Goal: Information Seeking & Learning: Learn about a topic

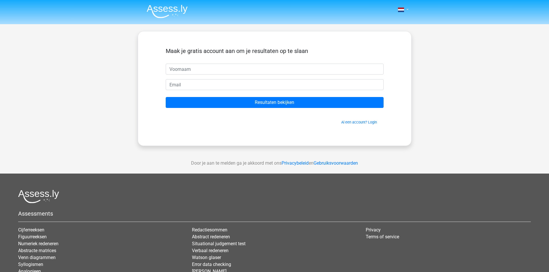
click at [396, 8] on link at bounding box center [401, 9] width 12 height 7
click at [388, 32] on link "English" at bounding box center [386, 32] width 40 height 9
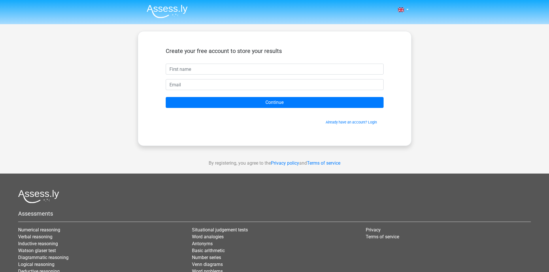
click at [223, 65] on input "text" at bounding box center [275, 69] width 218 height 11
type input "Katya"
click at [189, 86] on input "email" at bounding box center [275, 84] width 218 height 11
type input "[EMAIL_ADDRESS][DOMAIN_NAME]"
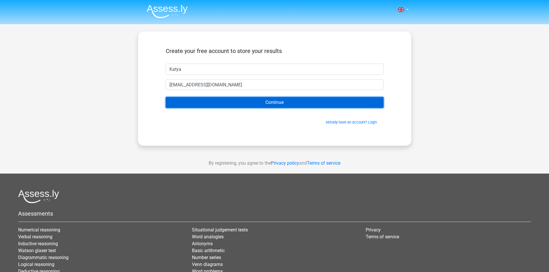
click at [272, 100] on input "Continue" at bounding box center [275, 102] width 218 height 11
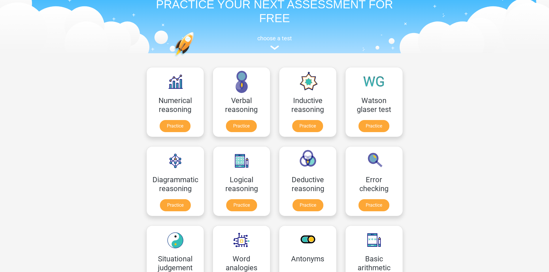
scroll to position [29, 0]
click at [179, 128] on link "Practice" at bounding box center [175, 127] width 32 height 13
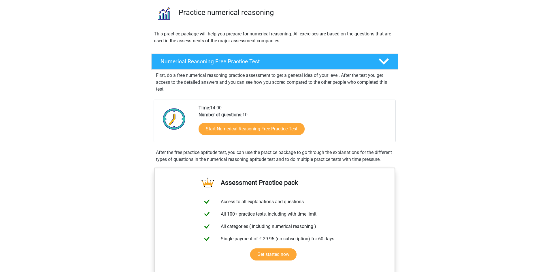
scroll to position [86, 0]
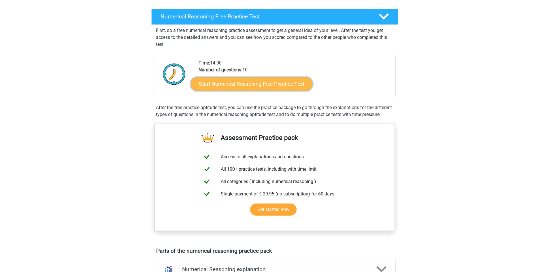
click at [247, 81] on link "Start Numerical Reasoning Free Practice Test" at bounding box center [251, 84] width 122 height 14
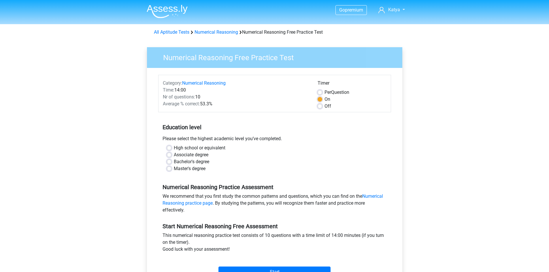
click at [181, 168] on label "Master's degree" at bounding box center [190, 168] width 32 height 7
click at [171, 168] on input "Master's degree" at bounding box center [169, 168] width 5 height 6
radio input "true"
click at [174, 163] on label "Bachelor's degree" at bounding box center [191, 161] width 35 height 7
click at [169, 163] on input "Bachelor's degree" at bounding box center [169, 161] width 5 height 6
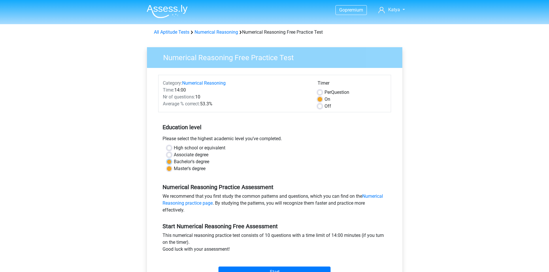
radio input "true"
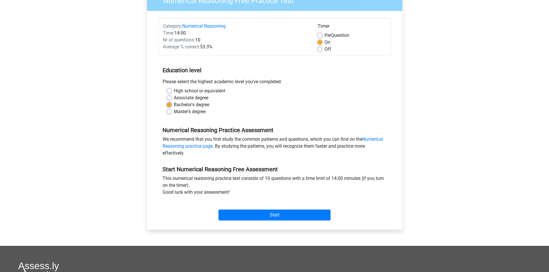
scroll to position [58, 0]
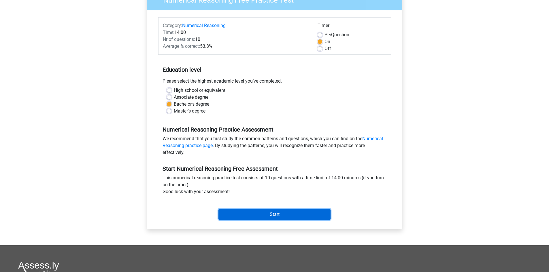
click at [292, 215] on input "Start" at bounding box center [274, 214] width 112 height 11
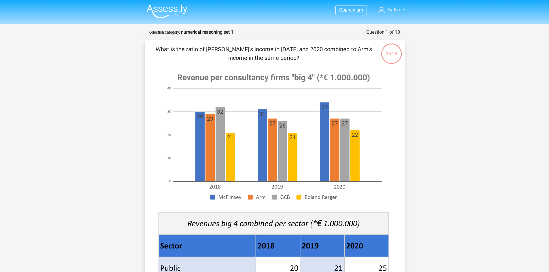
click at [163, 8] on img at bounding box center [167, 12] width 41 height 14
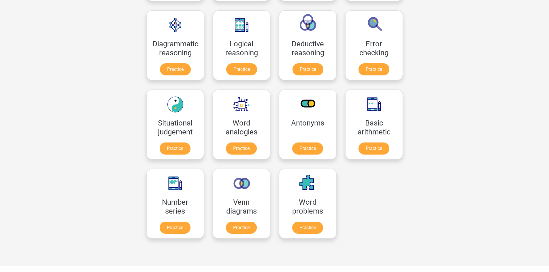
scroll to position [173, 0]
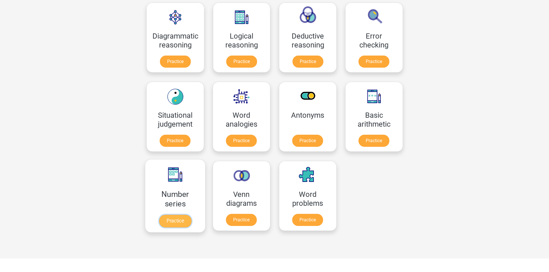
click at [179, 221] on link "Practice" at bounding box center [175, 221] width 32 height 13
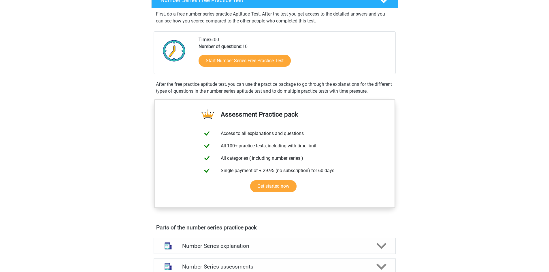
scroll to position [86, 0]
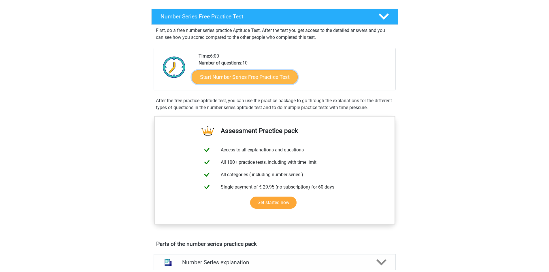
click at [247, 79] on link "Start Number Series Free Practice Test" at bounding box center [245, 77] width 106 height 14
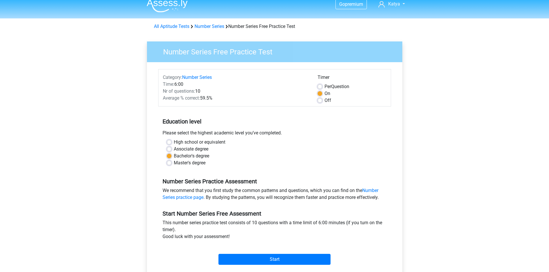
scroll to position [115, 0]
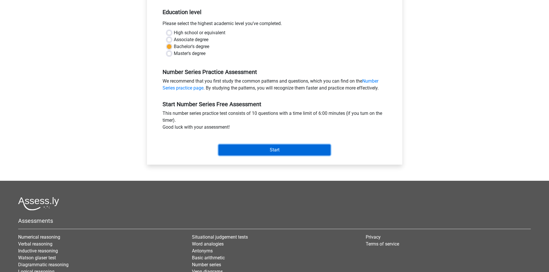
click at [264, 151] on input "Start" at bounding box center [274, 150] width 112 height 11
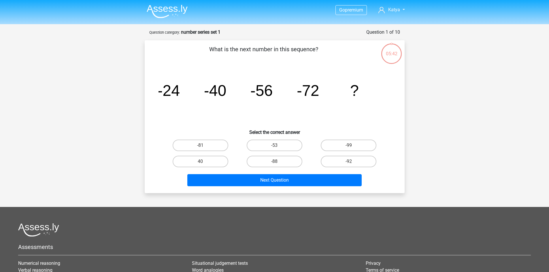
click at [276, 163] on input "-88" at bounding box center [276, 164] width 4 height 4
radio input "true"
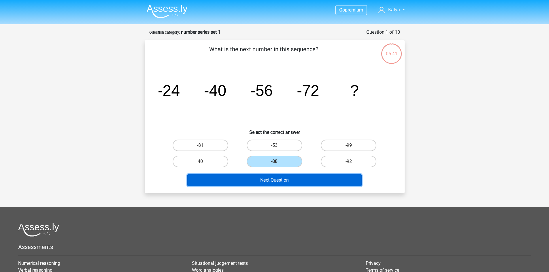
click at [268, 179] on button "Next Question" at bounding box center [274, 180] width 174 height 12
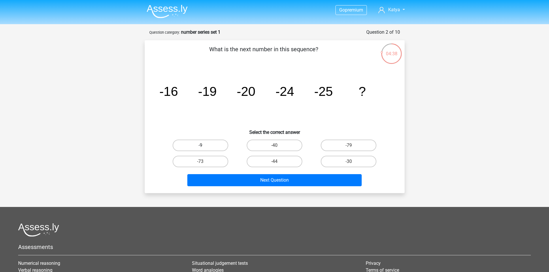
click at [198, 145] on label "-9" at bounding box center [201, 146] width 56 height 12
click at [200, 145] on input "-9" at bounding box center [202, 147] width 4 height 4
radio input "true"
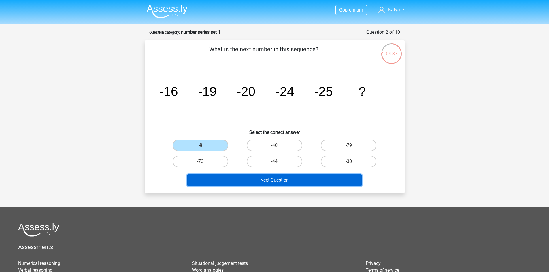
click at [242, 183] on button "Next Question" at bounding box center [274, 180] width 174 height 12
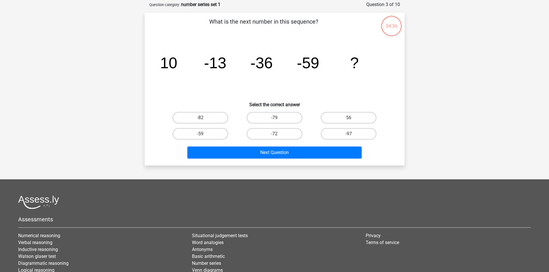
scroll to position [29, 0]
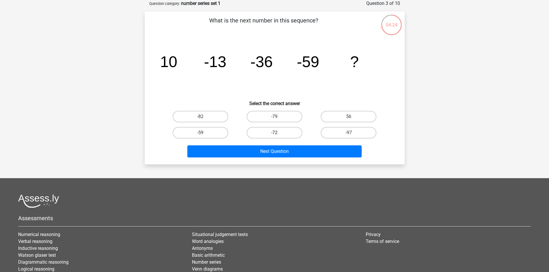
click at [276, 130] on label "-72" at bounding box center [275, 133] width 56 height 12
click at [276, 133] on input "-72" at bounding box center [276, 135] width 4 height 4
radio input "true"
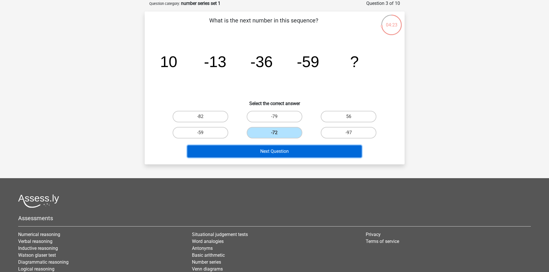
click at [272, 152] on button "Next Question" at bounding box center [274, 151] width 174 height 12
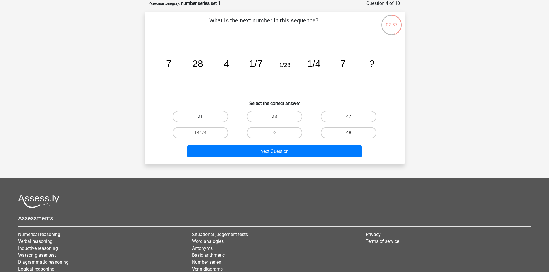
click at [216, 118] on label "21" at bounding box center [201, 117] width 56 height 12
click at [204, 118] on input "21" at bounding box center [202, 119] width 4 height 4
radio input "true"
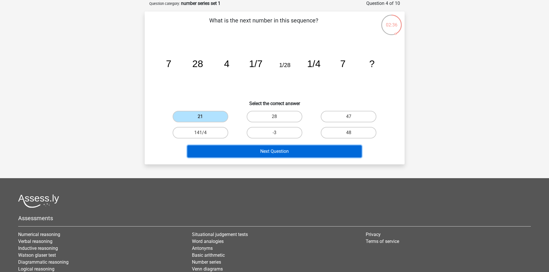
click at [262, 149] on button "Next Question" at bounding box center [274, 151] width 174 height 12
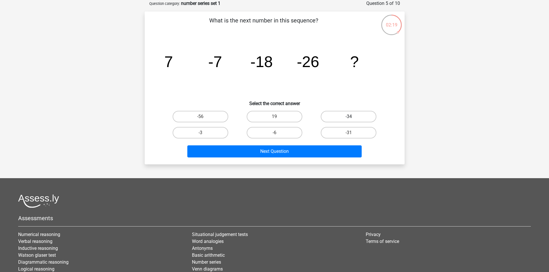
click at [358, 117] on label "-34" at bounding box center [349, 117] width 56 height 12
click at [352, 117] on input "-34" at bounding box center [350, 119] width 4 height 4
radio input "true"
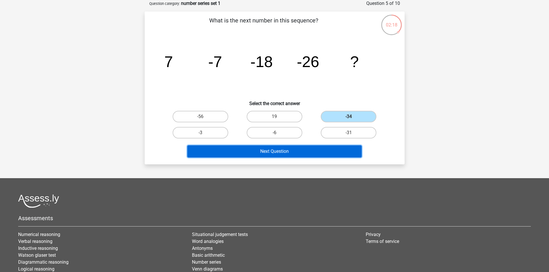
click at [284, 153] on button "Next Question" at bounding box center [274, 151] width 174 height 12
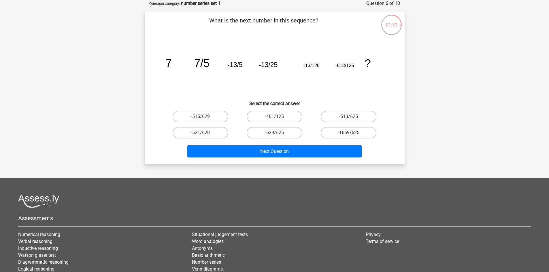
drag, startPoint x: 370, startPoint y: 118, endPoint x: 340, endPoint y: 130, distance: 32.4
click at [370, 118] on label "-513/625" at bounding box center [349, 117] width 56 height 12
click at [352, 118] on input "-513/625" at bounding box center [350, 119] width 4 height 4
radio input "true"
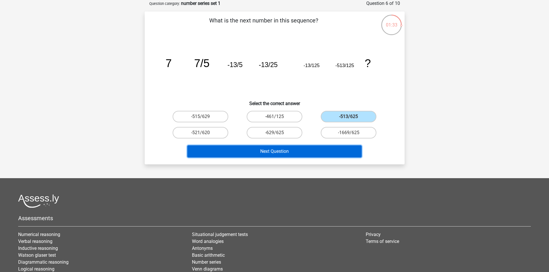
click at [302, 151] on button "Next Question" at bounding box center [274, 151] width 174 height 12
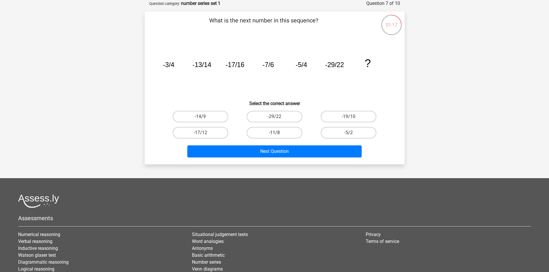
click at [274, 130] on label "-11/8" at bounding box center [275, 133] width 56 height 12
click at [274, 133] on input "-11/8" at bounding box center [276, 135] width 4 height 4
radio input "true"
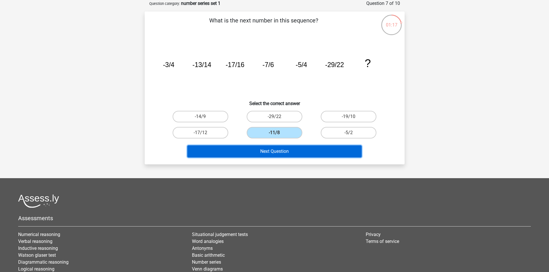
click at [262, 153] on button "Next Question" at bounding box center [274, 151] width 174 height 12
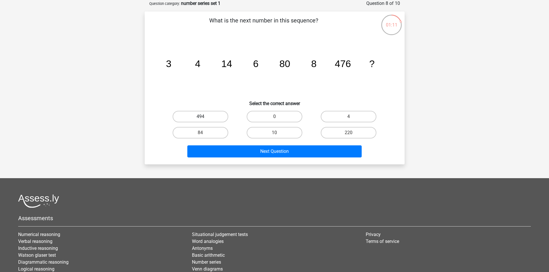
click at [201, 115] on label "494" at bounding box center [201, 117] width 56 height 12
click at [201, 117] on input "494" at bounding box center [202, 119] width 4 height 4
radio input "true"
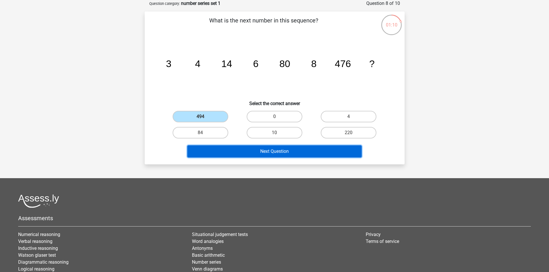
click at [269, 149] on button "Next Question" at bounding box center [274, 151] width 174 height 12
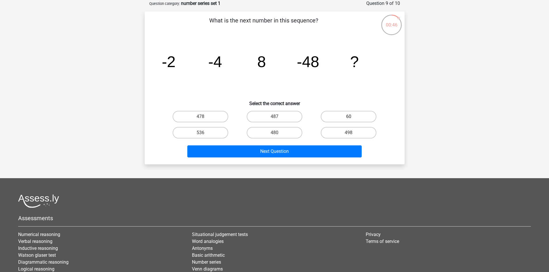
drag, startPoint x: 357, startPoint y: 115, endPoint x: 337, endPoint y: 120, distance: 20.1
click at [357, 115] on label "60" at bounding box center [349, 117] width 56 height 12
click at [352, 117] on input "60" at bounding box center [350, 119] width 4 height 4
radio input "true"
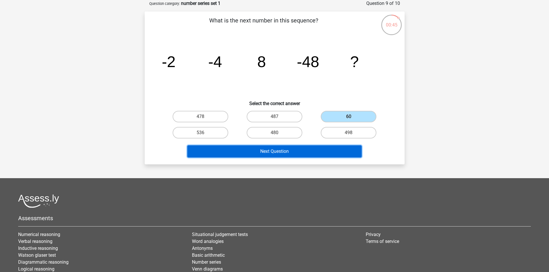
click at [281, 153] on button "Next Question" at bounding box center [274, 151] width 174 height 12
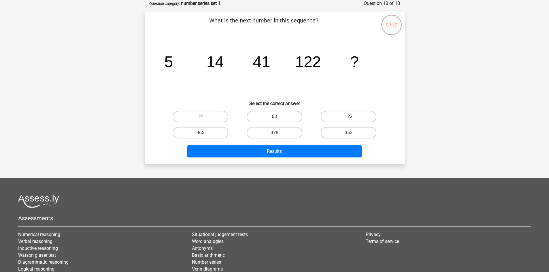
click at [214, 134] on label "365" at bounding box center [201, 133] width 56 height 12
click at [204, 134] on input "365" at bounding box center [202, 135] width 4 height 4
radio input "true"
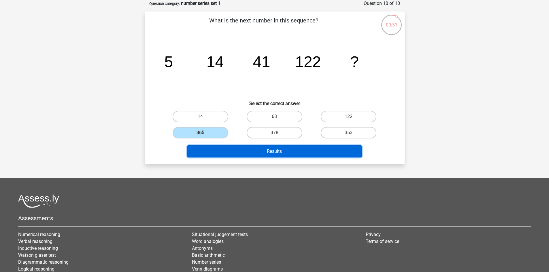
click at [279, 150] on button "Results" at bounding box center [274, 151] width 174 height 12
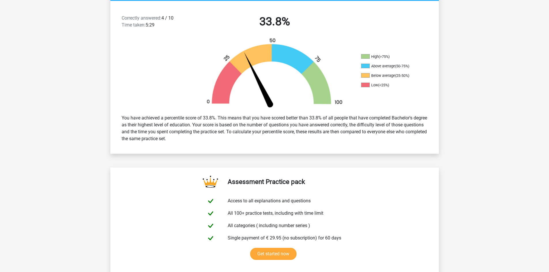
scroll to position [144, 0]
